Goal: Information Seeking & Learning: Learn about a topic

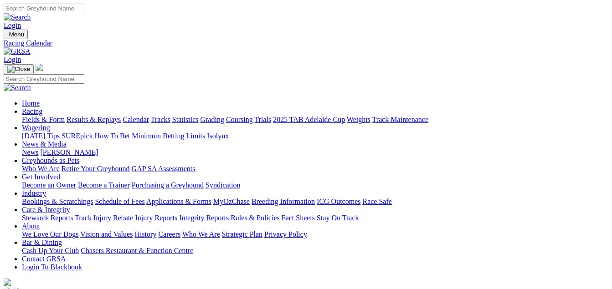
click at [149, 116] on link "Calendar" at bounding box center [136, 120] width 26 height 8
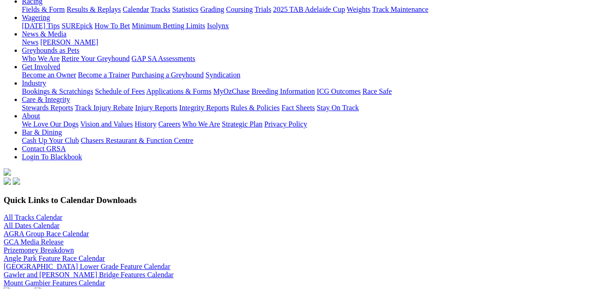
scroll to position [146, 0]
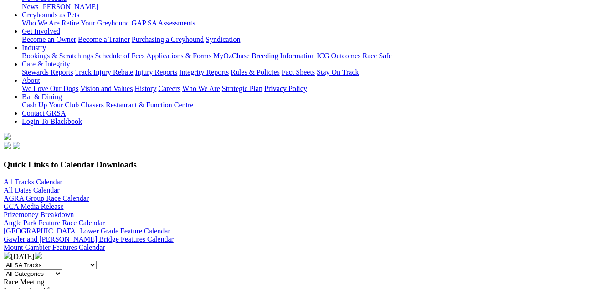
click at [42, 252] on img at bounding box center [38, 255] width 7 height 7
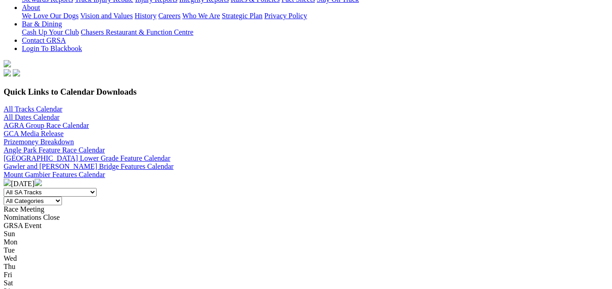
scroll to position [200, 0]
